Goal: Check status: Check status

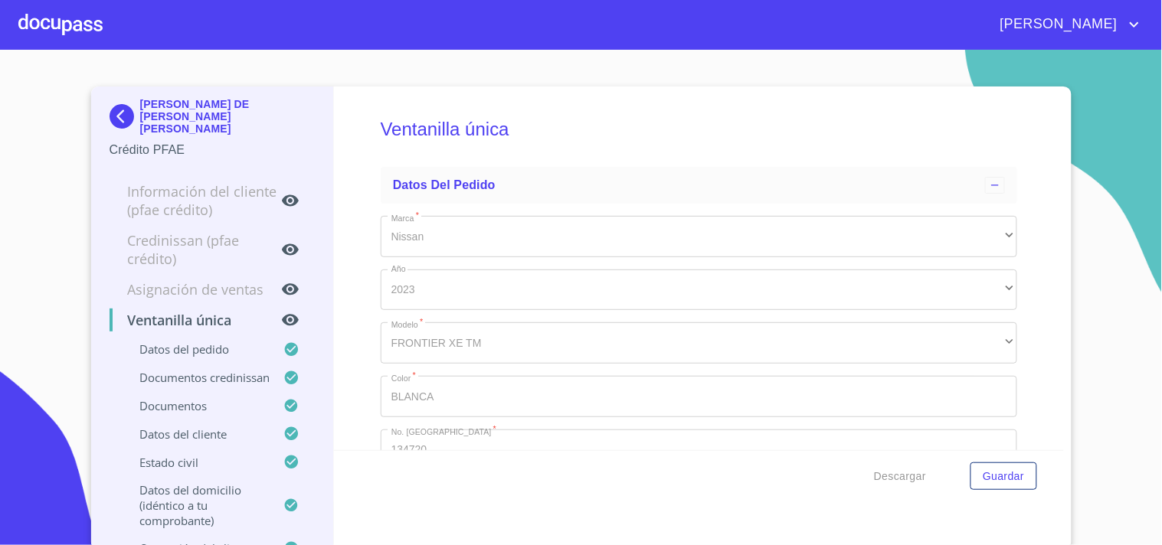
click at [79, 29] on div at bounding box center [60, 24] width 84 height 49
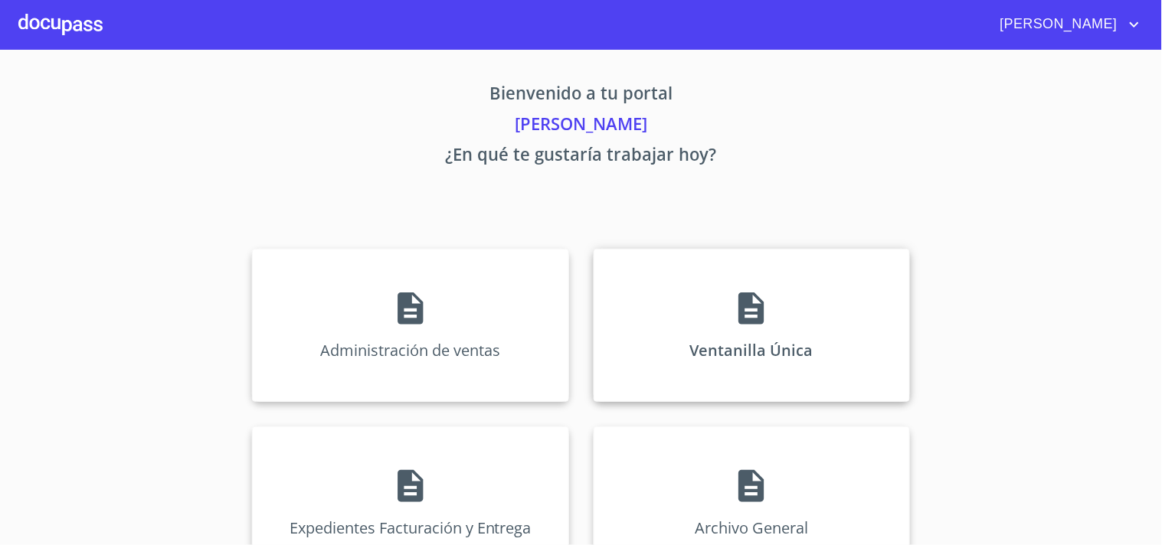
click at [769, 277] on div "Ventanilla Única" at bounding box center [752, 325] width 316 height 153
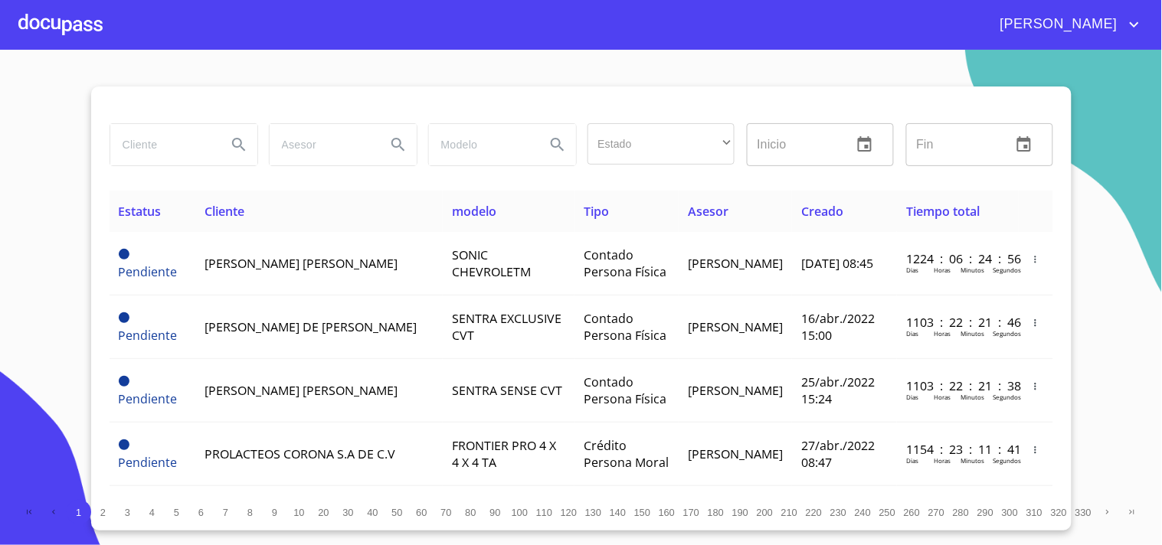
click at [142, 134] on input "search" at bounding box center [162, 144] width 104 height 41
type input "[PERSON_NAME] [PERSON_NAME]"
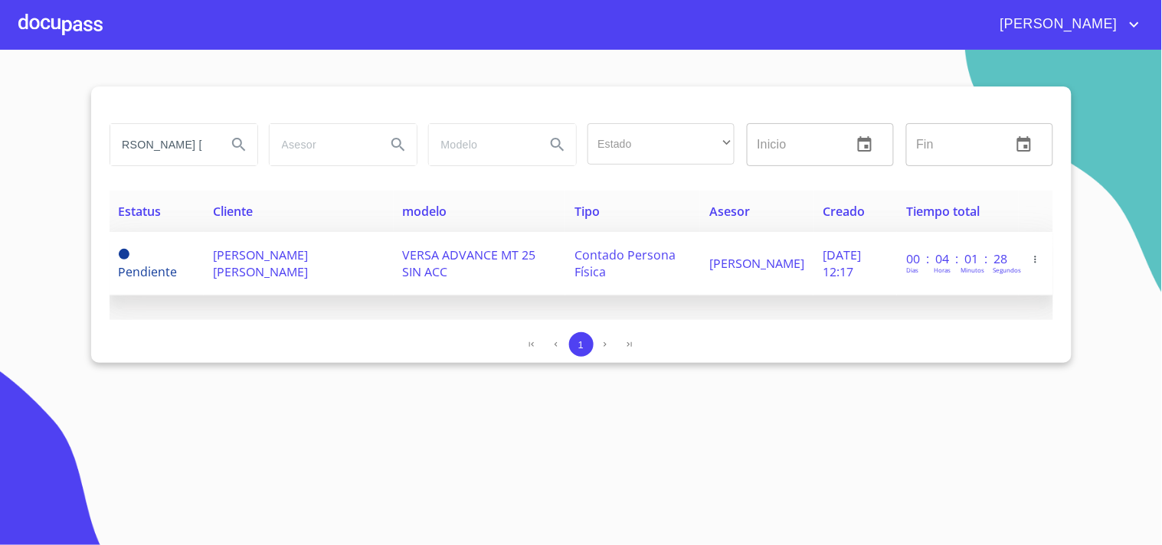
scroll to position [0, 0]
click at [330, 264] on td "[PERSON_NAME] [PERSON_NAME]" at bounding box center [299, 264] width 190 height 64
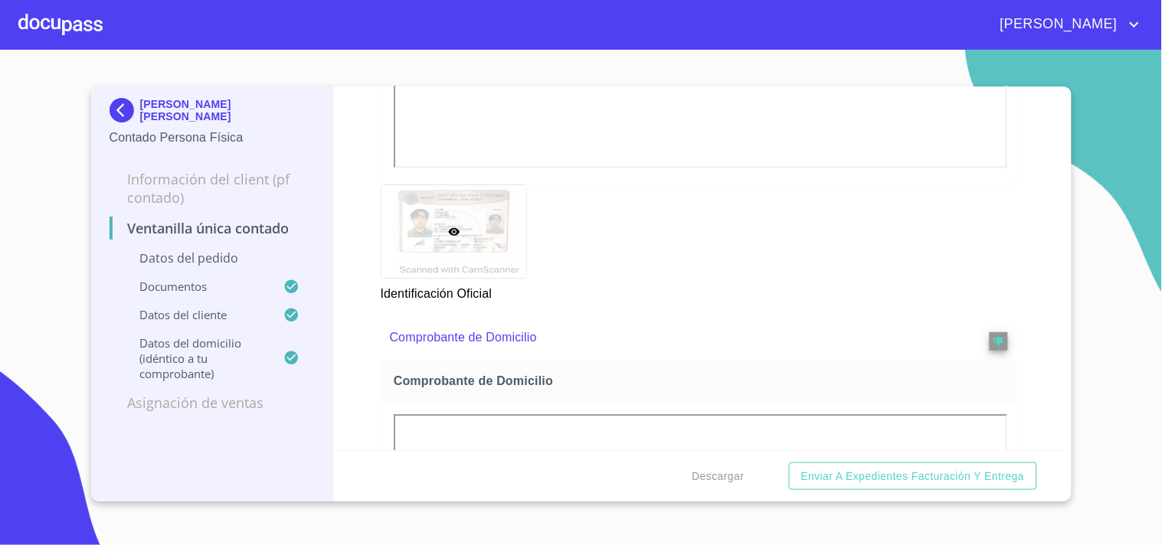
scroll to position [1196, 0]
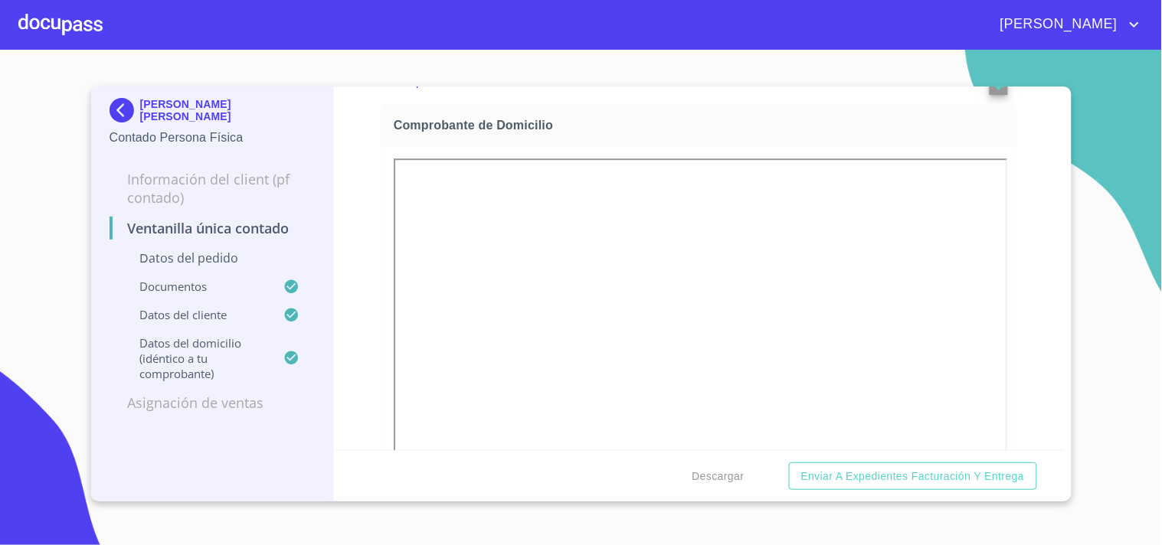
click at [93, 25] on div at bounding box center [60, 24] width 84 height 49
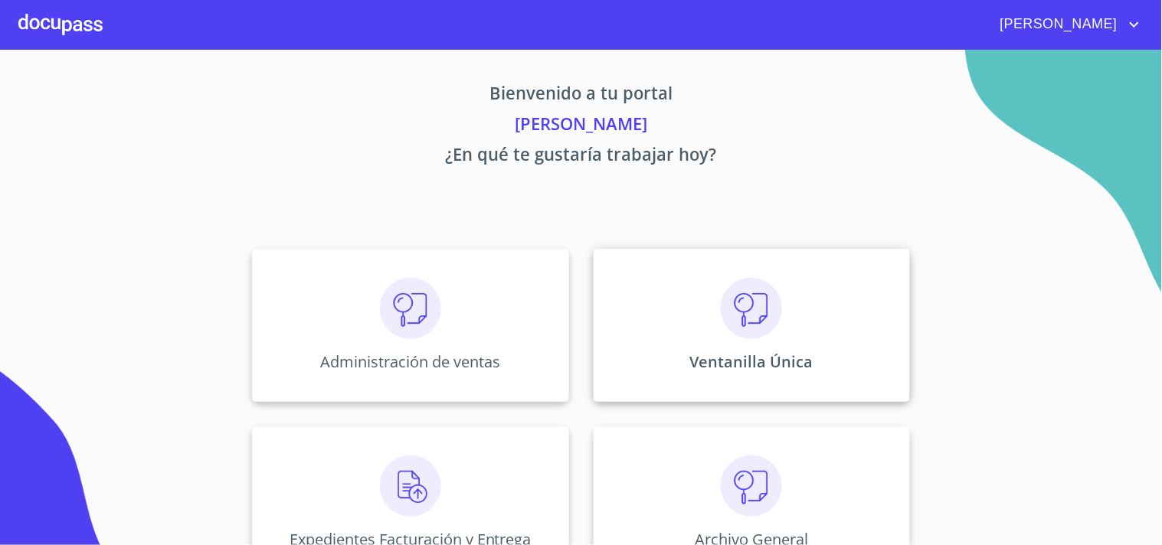
click at [818, 356] on div "Ventanilla Única" at bounding box center [752, 325] width 316 height 153
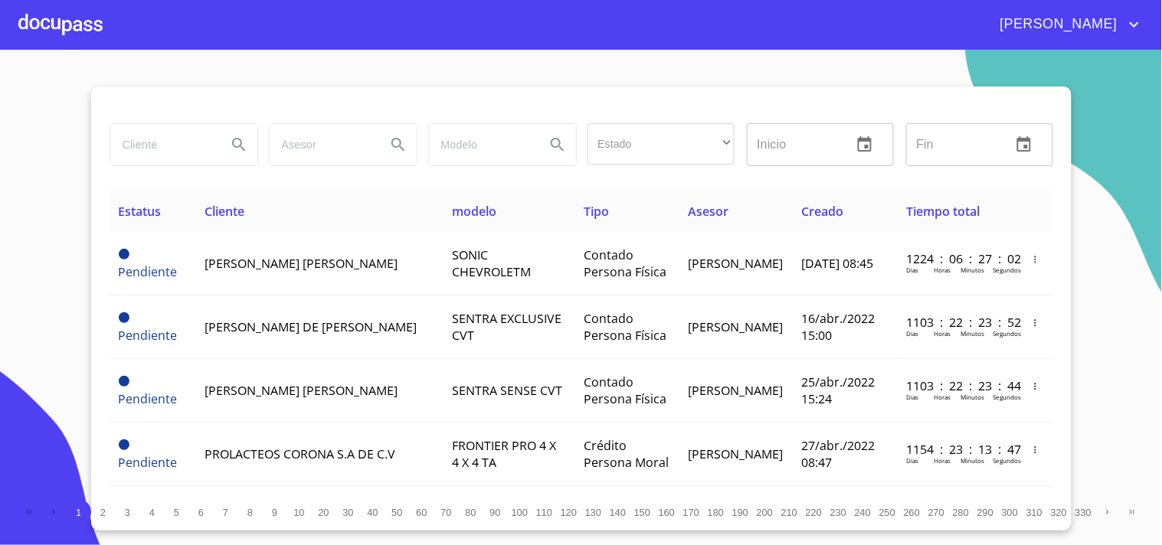
click at [170, 161] on input "search" at bounding box center [162, 144] width 104 height 41
type input "GEORADAR"
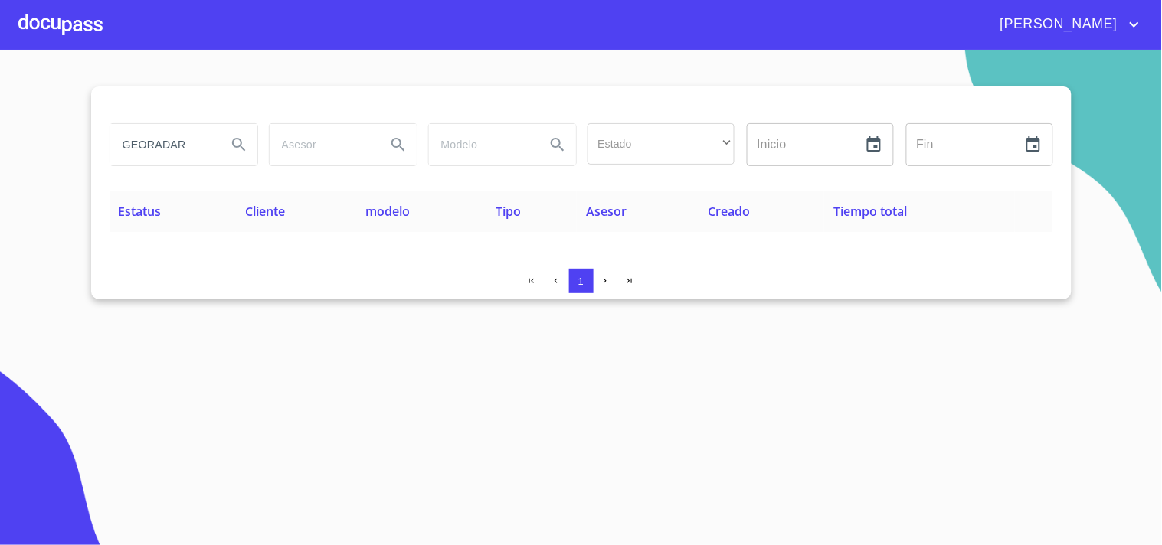
click at [49, 32] on div at bounding box center [60, 24] width 84 height 49
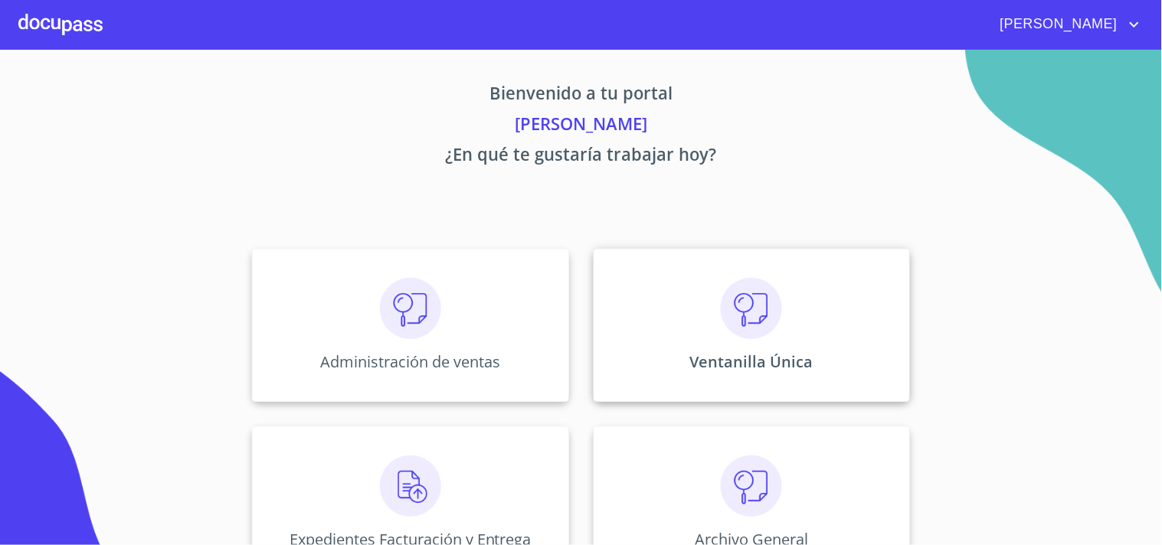
click at [817, 375] on div "Ventanilla Única" at bounding box center [752, 325] width 316 height 153
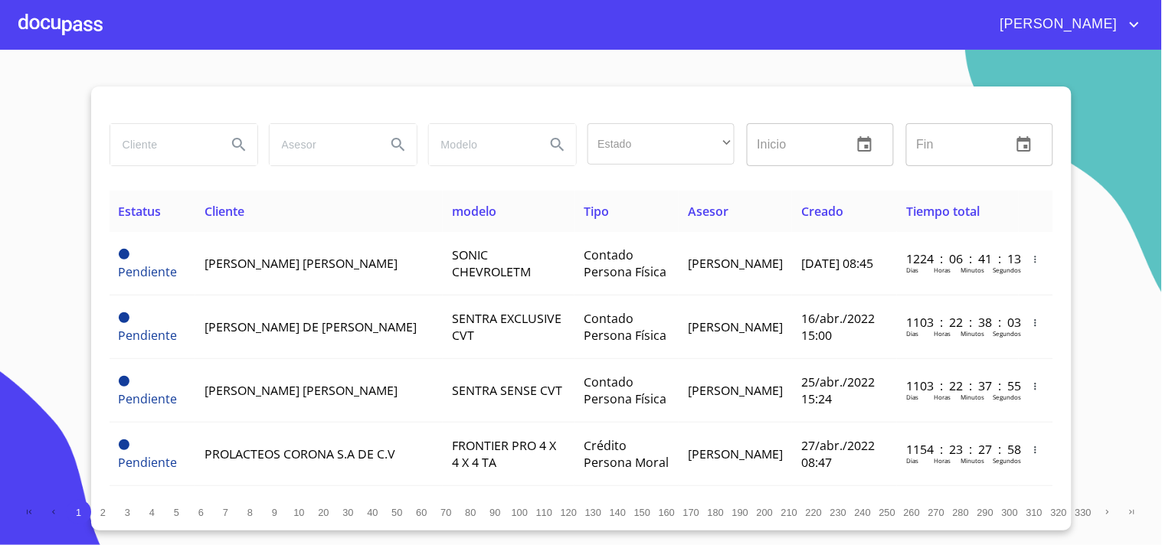
click at [181, 167] on div at bounding box center [182, 144] width 159 height 55
click at [179, 146] on input "search" at bounding box center [162, 144] width 104 height 41
type input "ARRENDAMIENTOS"
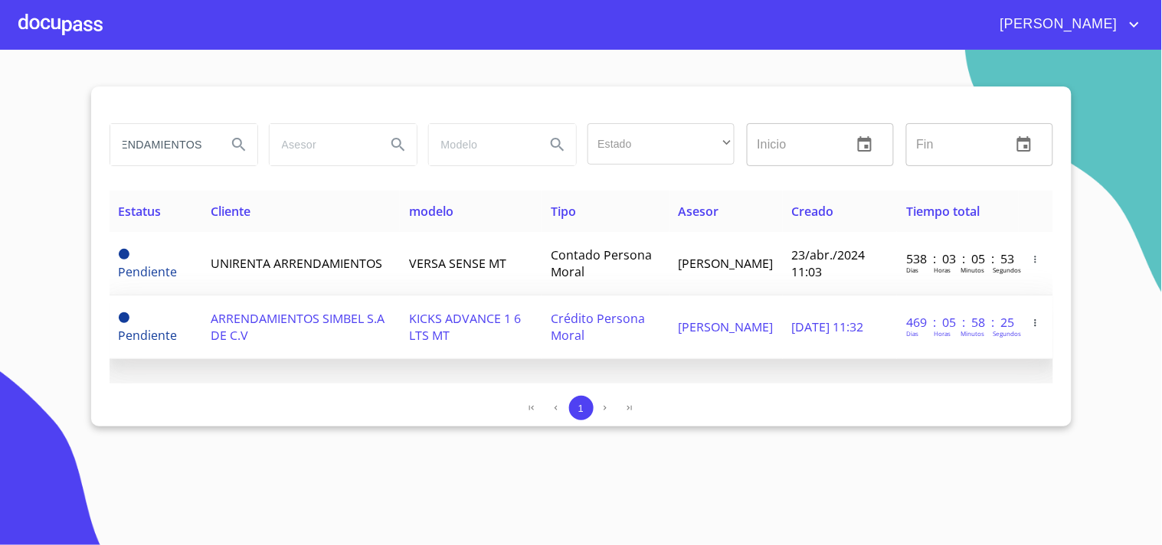
scroll to position [0, 0]
click at [779, 347] on td "[PERSON_NAME]" at bounding box center [726, 328] width 113 height 64
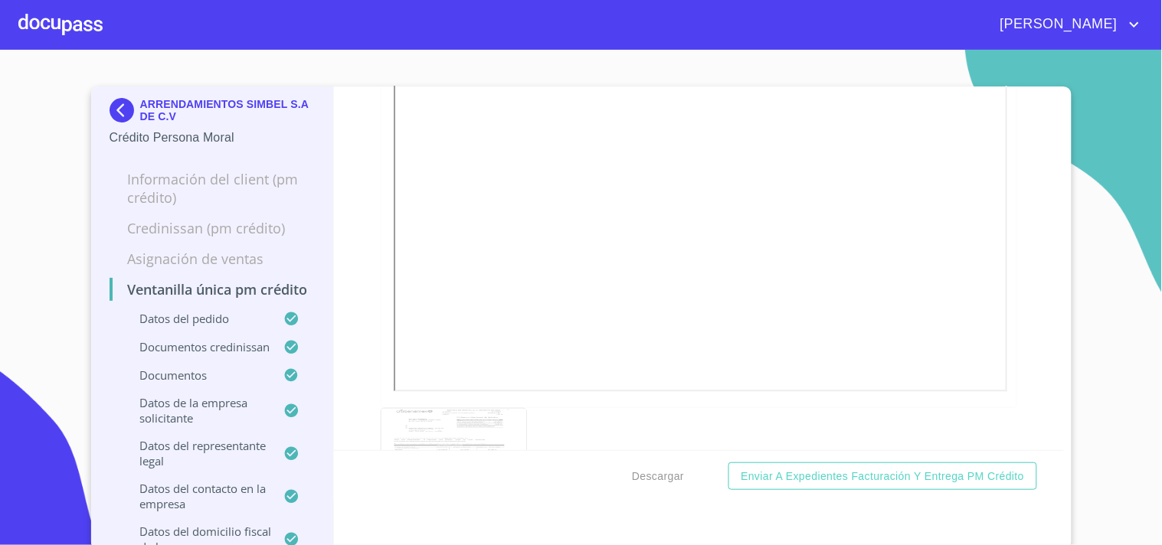
scroll to position [4410, 0]
click at [48, 32] on div at bounding box center [60, 24] width 84 height 49
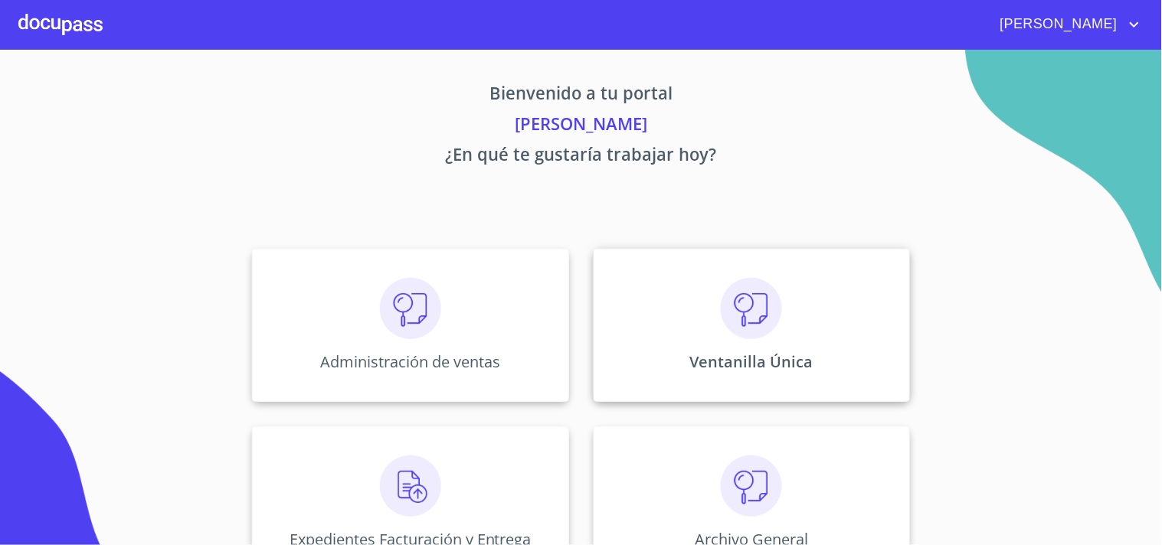
click at [726, 311] on img at bounding box center [751, 308] width 61 height 61
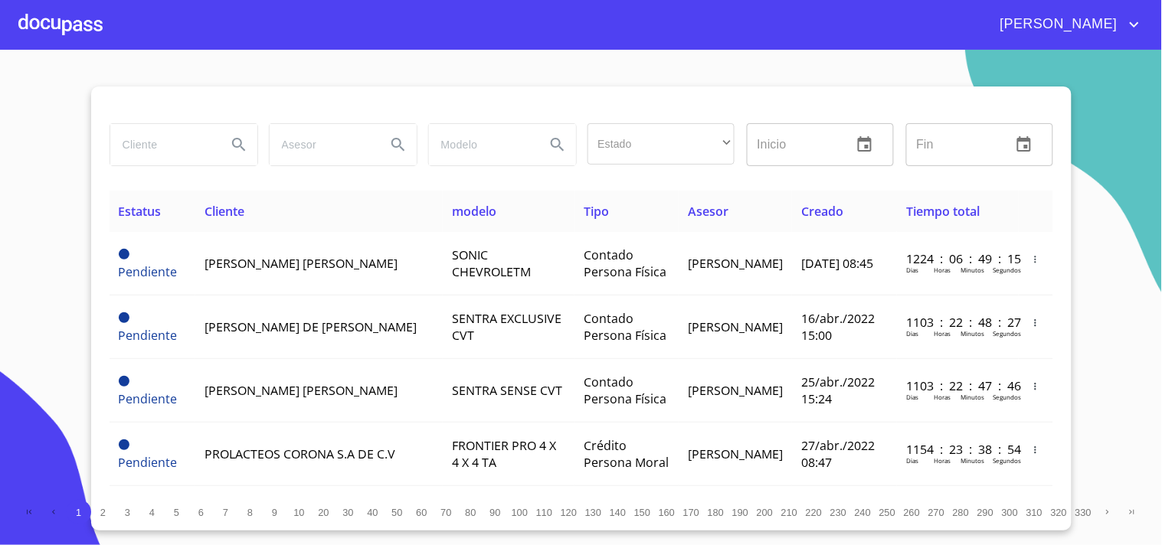
click at [169, 158] on input "search" at bounding box center [162, 144] width 104 height 41
type input "ITESO"
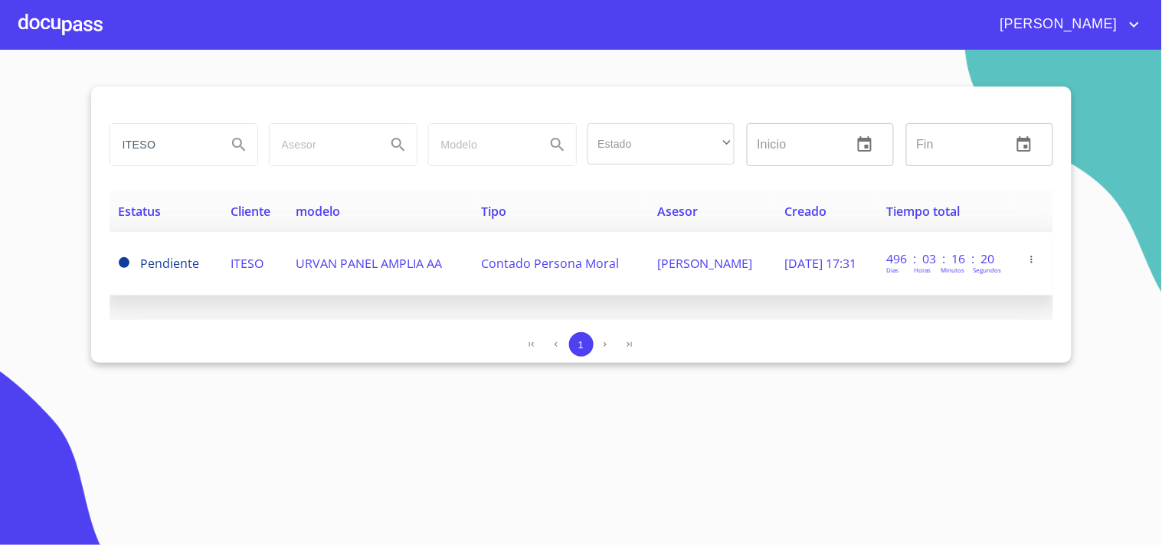
click at [334, 278] on td "URVAN PANEL AMPLIA AA" at bounding box center [379, 264] width 185 height 64
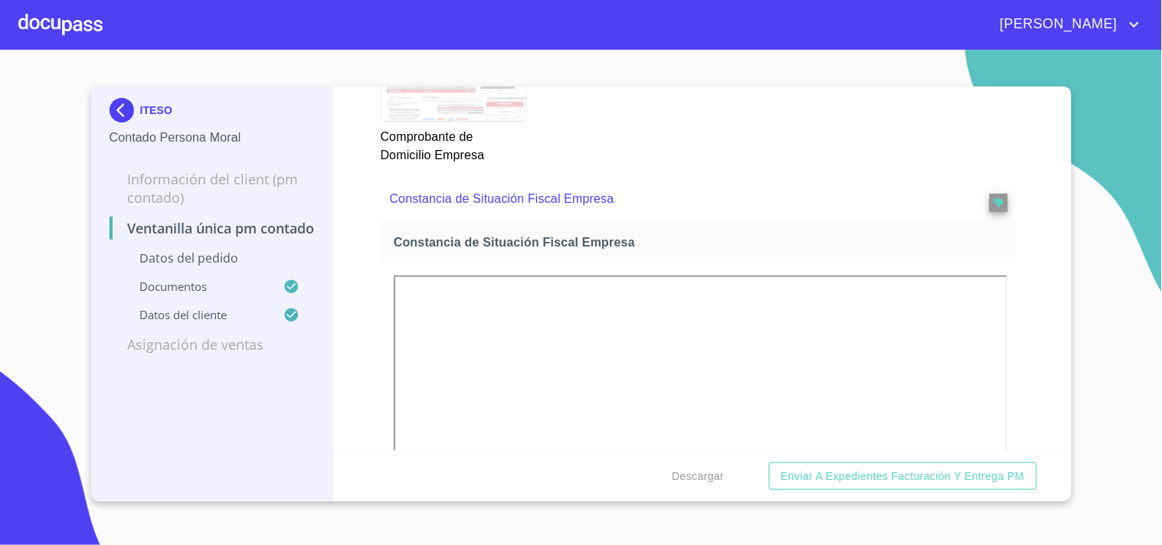
scroll to position [1702, 0]
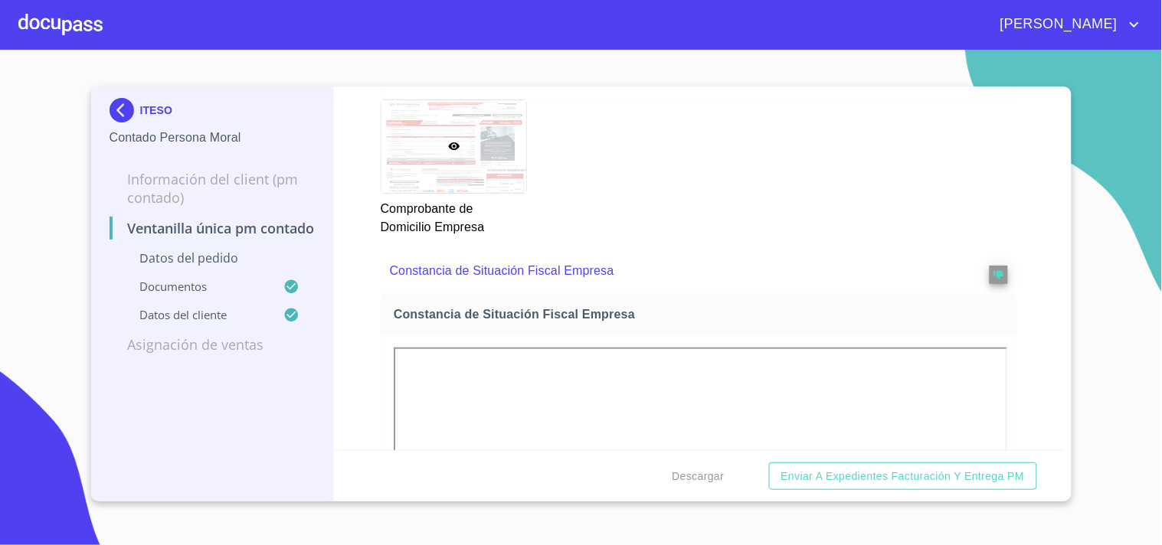
click at [55, 20] on div at bounding box center [60, 24] width 84 height 49
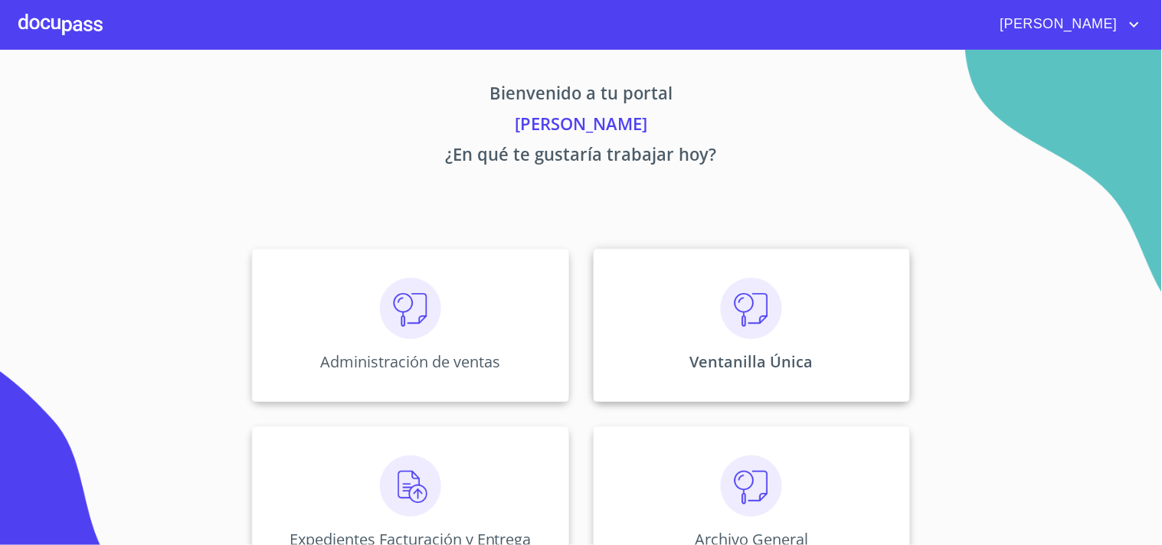
click at [721, 316] on img at bounding box center [751, 308] width 61 height 61
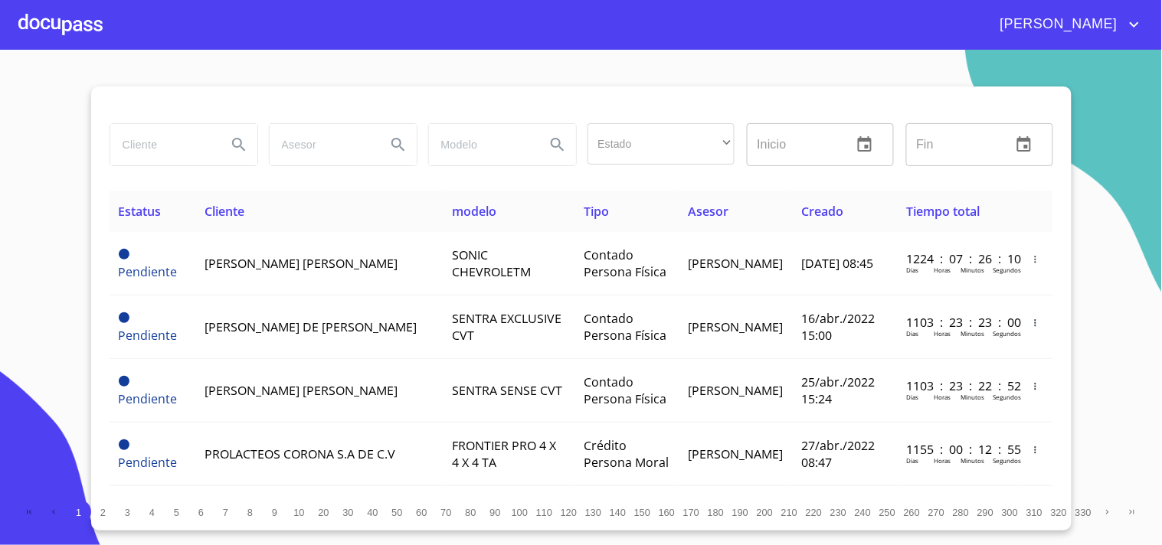
click at [166, 140] on input "search" at bounding box center [162, 144] width 104 height 41
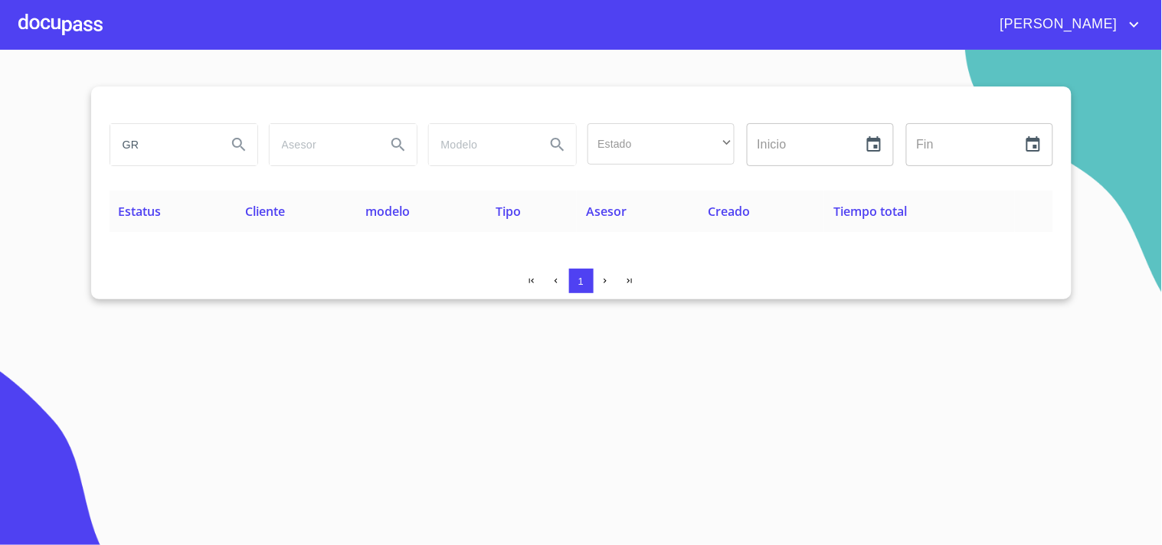
type input "G"
type input "GRUPO INDUSTRIAL Y COMERCIAL"
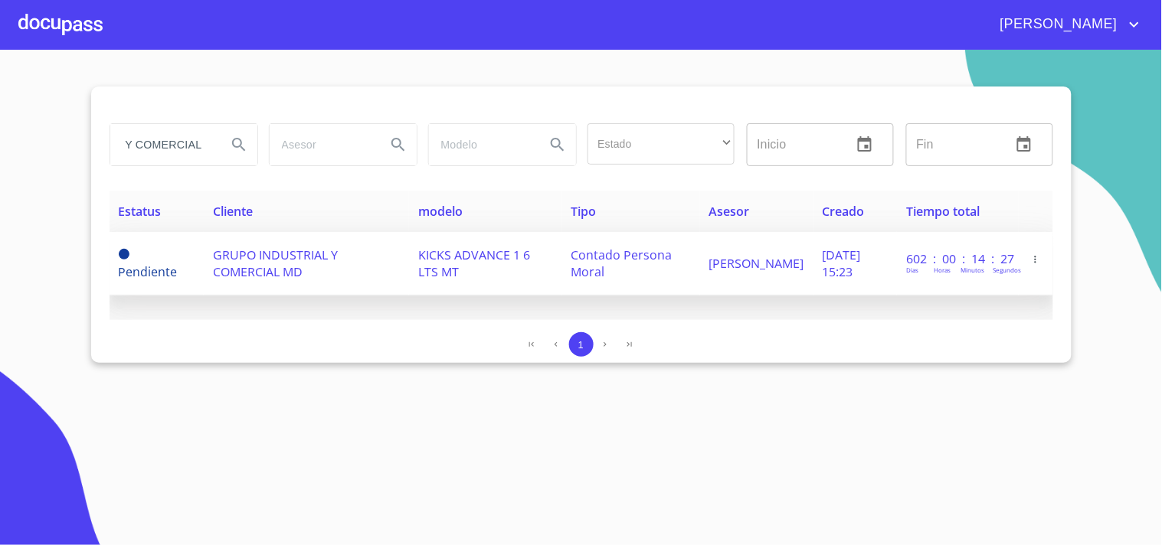
click at [315, 246] on td "GRUPO INDUSTRIAL Y COMERCIAL MD" at bounding box center [306, 264] width 205 height 64
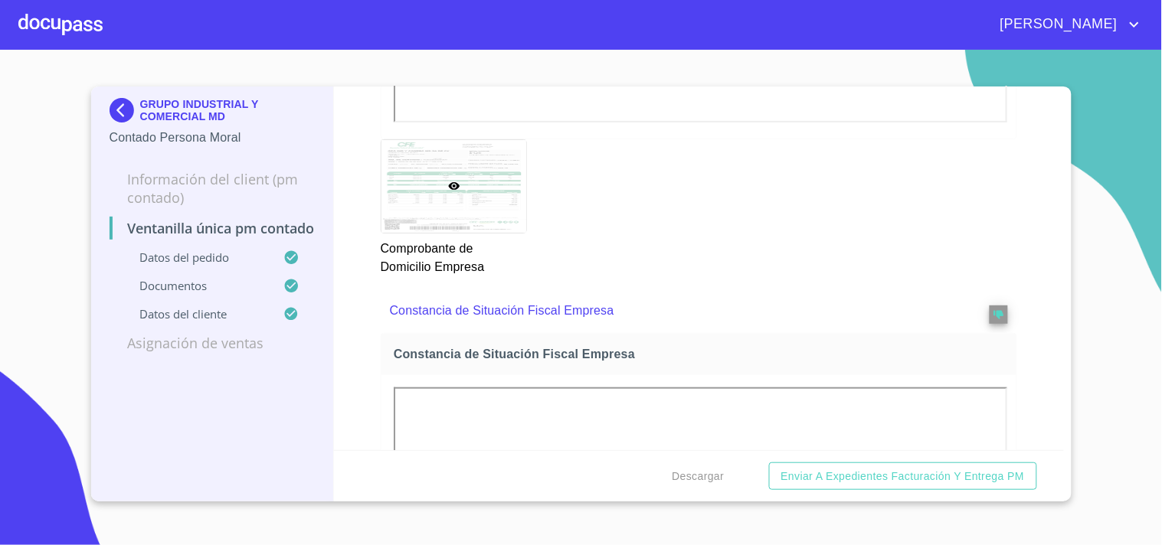
scroll to position [1702, 0]
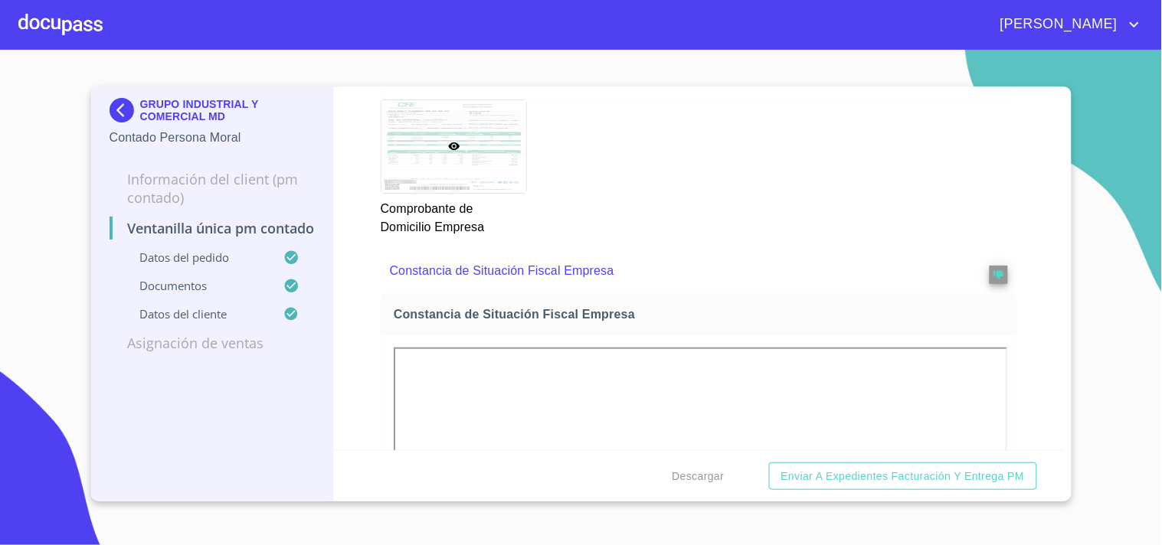
click at [768, 163] on div "Comprobante de Domicilio Empresa" at bounding box center [699, 168] width 655 height 156
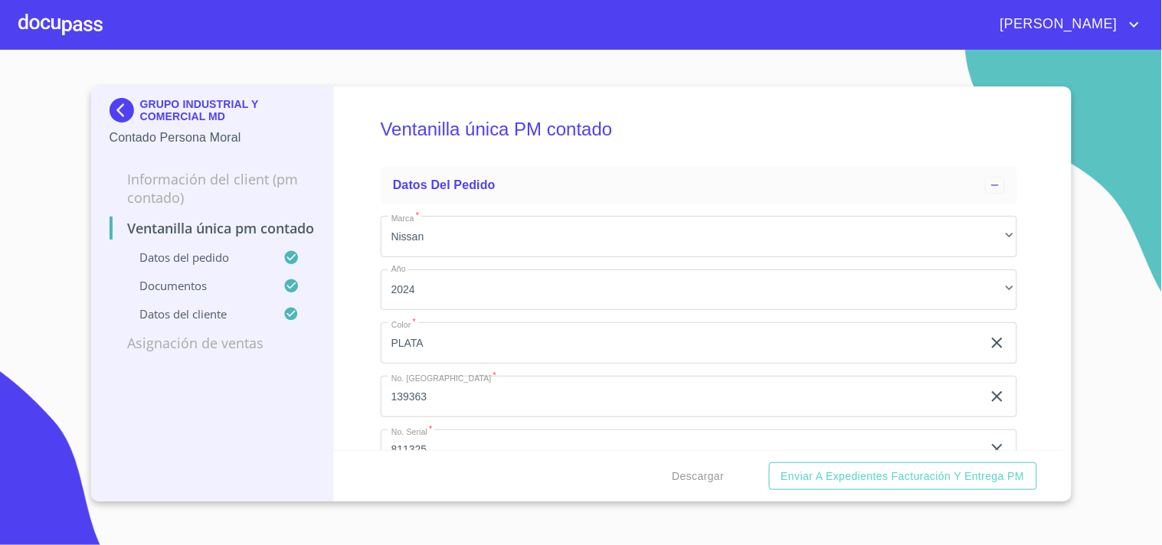
scroll to position [1702, 0]
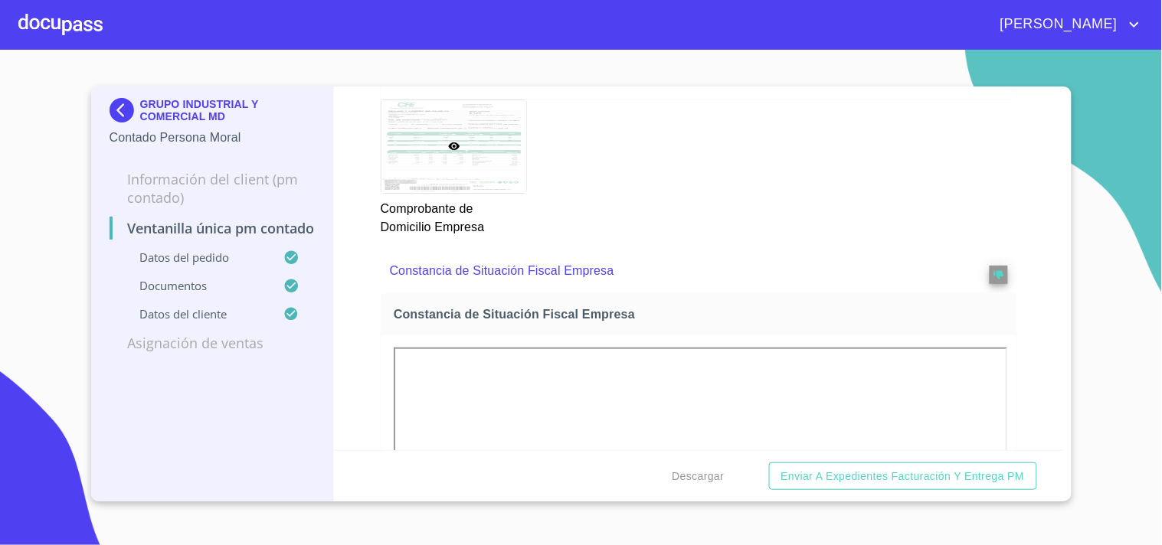
click at [70, 10] on div at bounding box center [60, 24] width 84 height 49
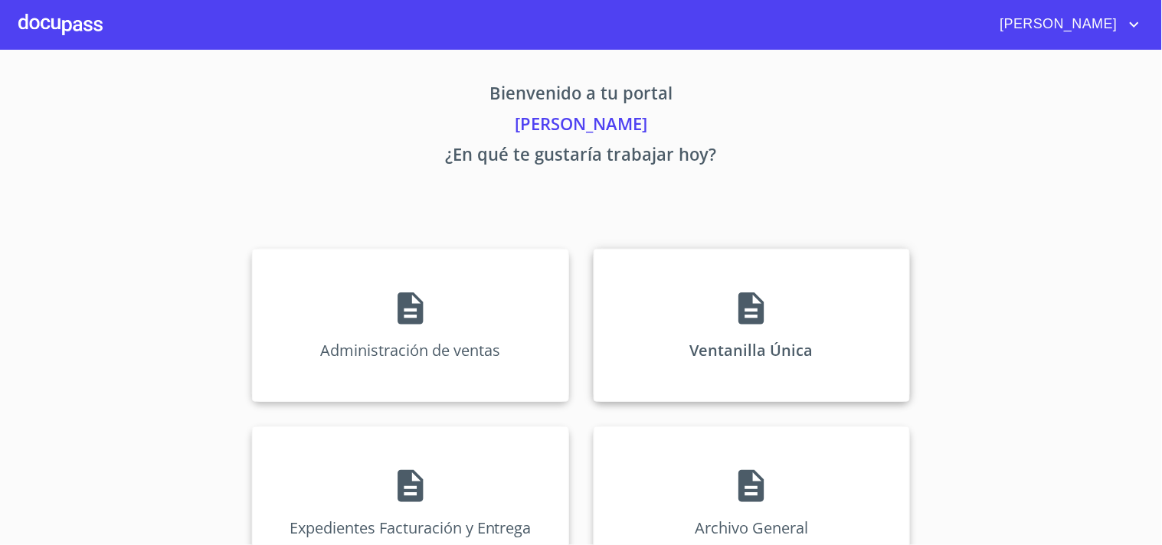
click at [783, 316] on div "Ventanilla Única" at bounding box center [752, 325] width 316 height 153
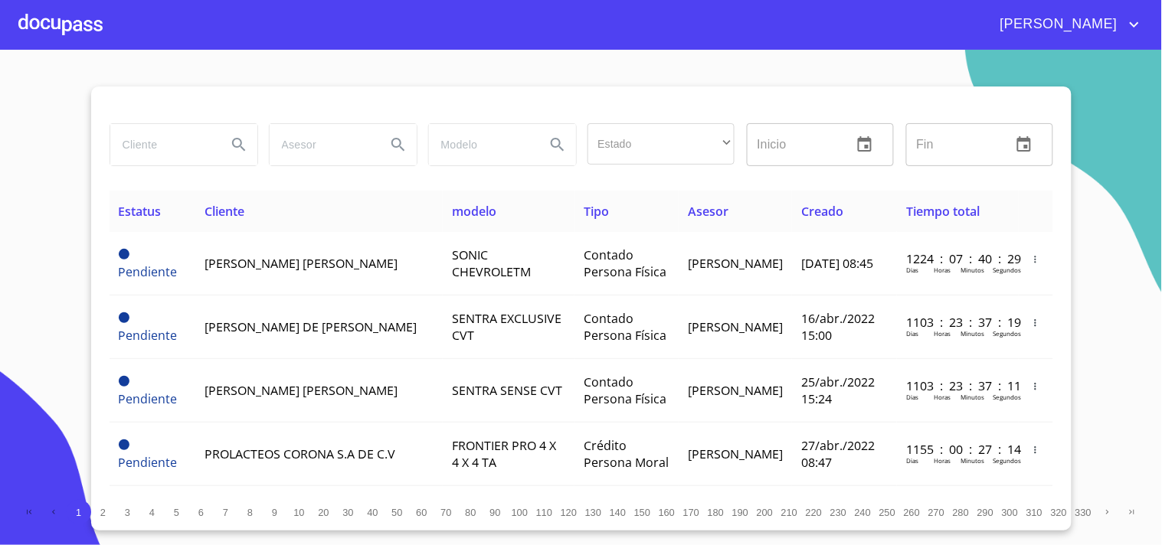
click at [134, 155] on input "search" at bounding box center [162, 144] width 104 height 41
type input "MASS PRECISION"
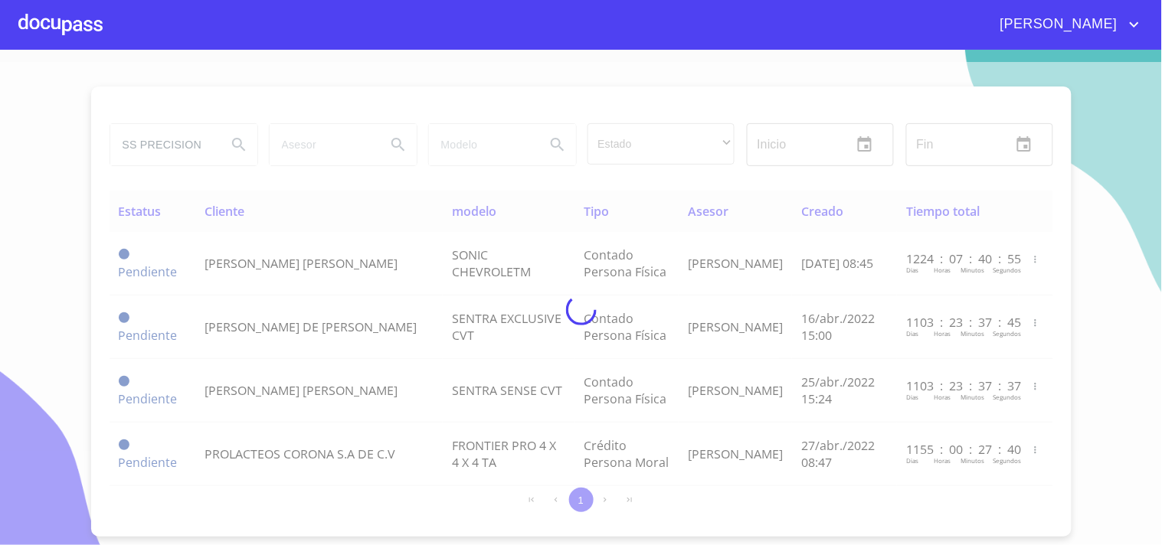
scroll to position [0, 0]
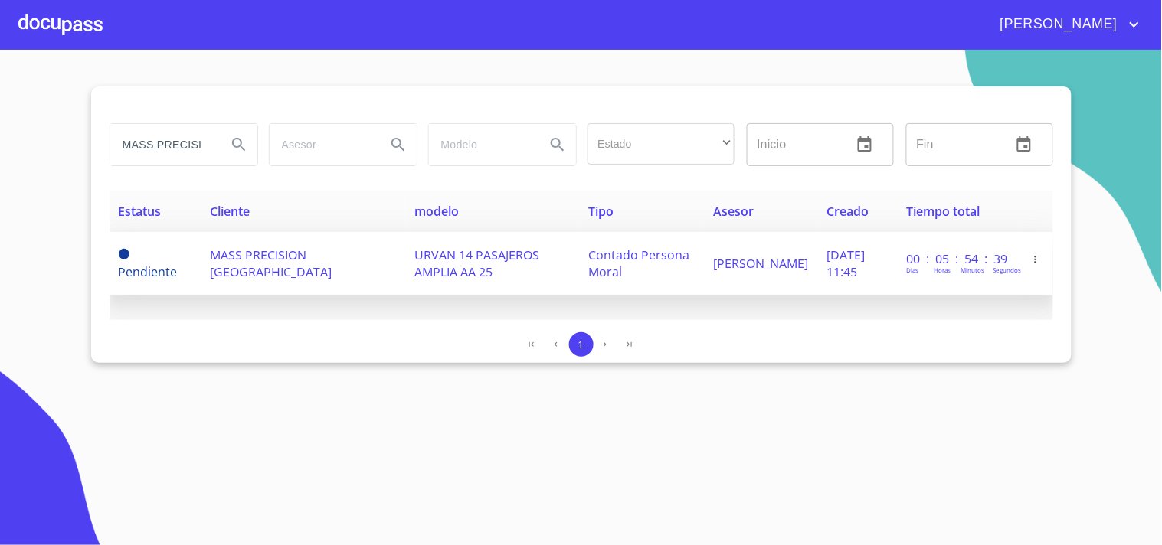
click at [237, 249] on span "MASS PRECISION MEXICO" at bounding box center [271, 264] width 122 height 34
